Goal: Complete application form

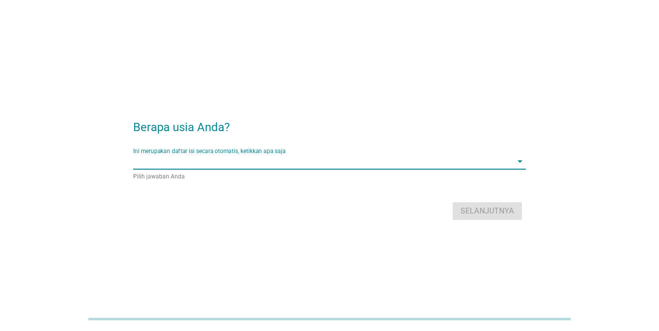
click at [253, 162] on input "Ini merupakan daftar isi secara otomatis, ketikkan apa saja" at bounding box center [322, 162] width 379 height 16
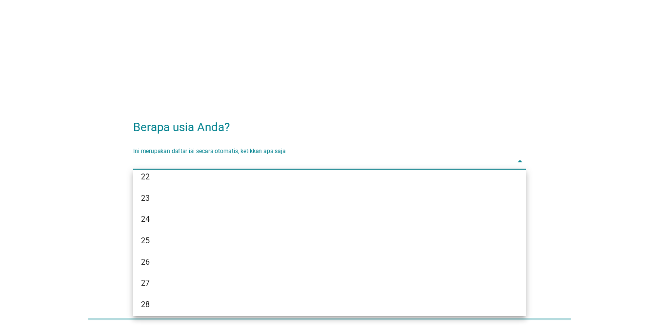
scroll to position [195, 0]
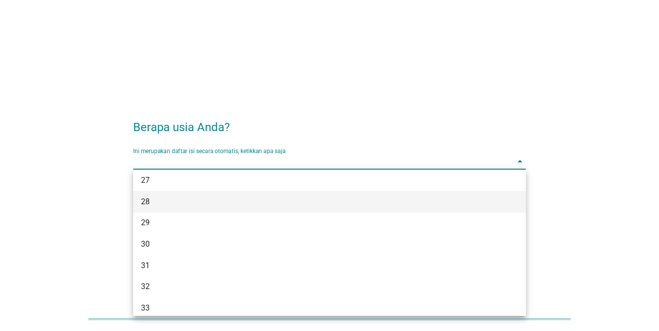
click at [175, 197] on div "28" at bounding box center [314, 202] width 346 height 12
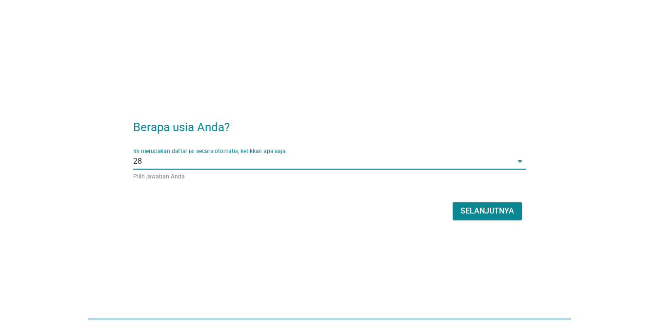
click at [526, 215] on div "Berapa usia Anda? Ini merupakan daftar isi secara otomatis, ketikkan apa saja 2…" at bounding box center [329, 166] width 408 height 130
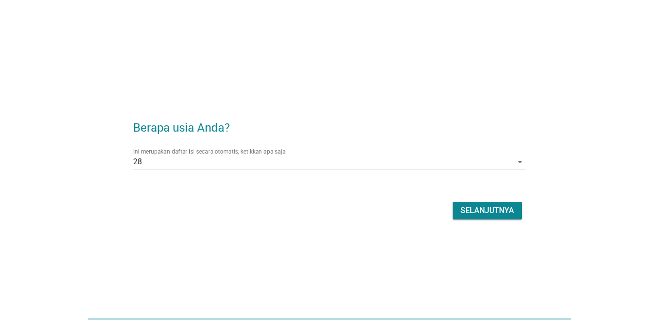
click at [519, 214] on button "Selanjutnya" at bounding box center [487, 211] width 69 height 18
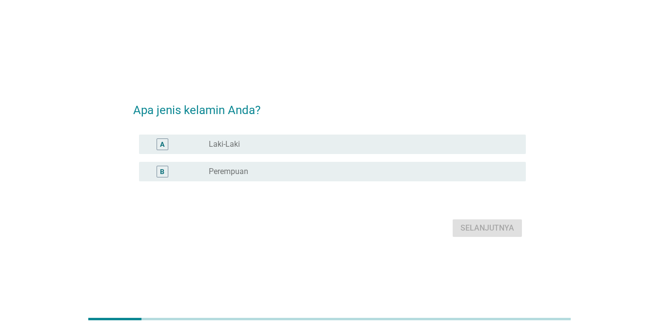
click at [268, 171] on div "radio_button_unchecked Perempuan" at bounding box center [360, 172] width 302 height 10
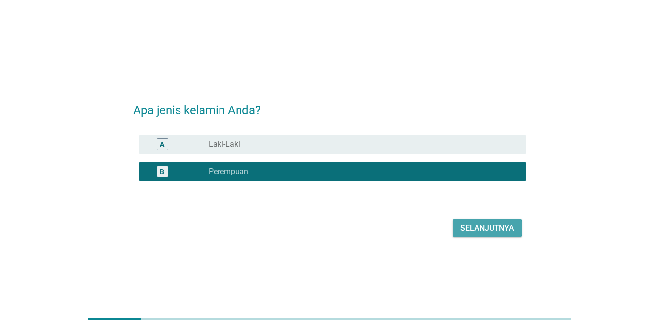
click at [495, 231] on div "Selanjutnya" at bounding box center [488, 228] width 54 height 12
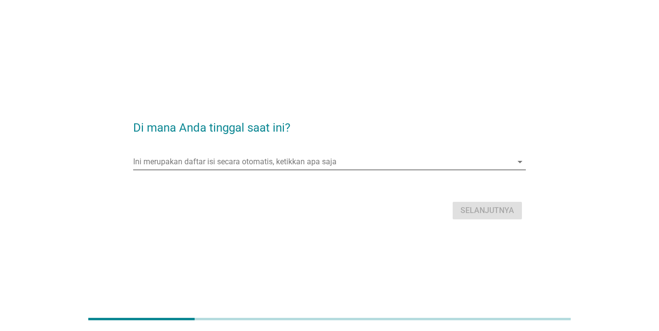
click at [409, 166] on input "Ini merupakan daftar isi secara otomatis, ketikkan apa saja" at bounding box center [322, 162] width 379 height 16
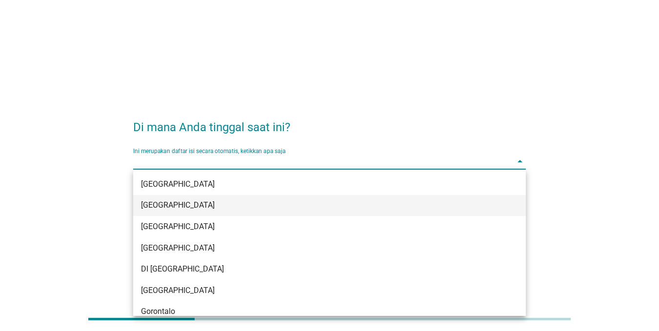
click at [276, 201] on div "[GEOGRAPHIC_DATA]" at bounding box center [314, 206] width 346 height 12
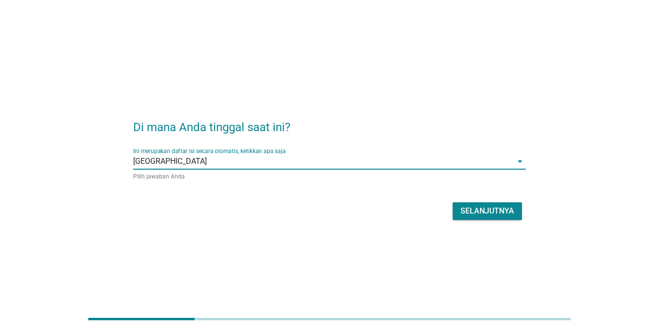
click at [512, 221] on div "Selanjutnya" at bounding box center [329, 211] width 393 height 23
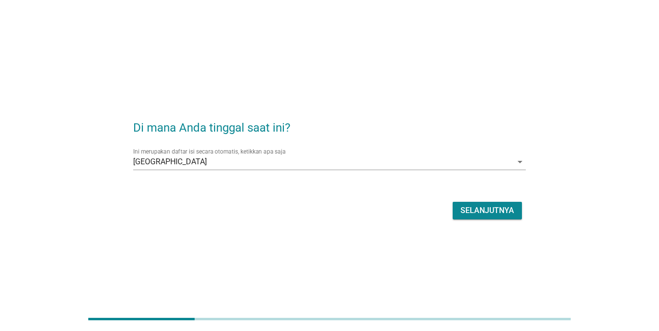
click at [514, 215] on button "Selanjutnya" at bounding box center [487, 211] width 69 height 18
